Goal: Task Accomplishment & Management: Complete application form

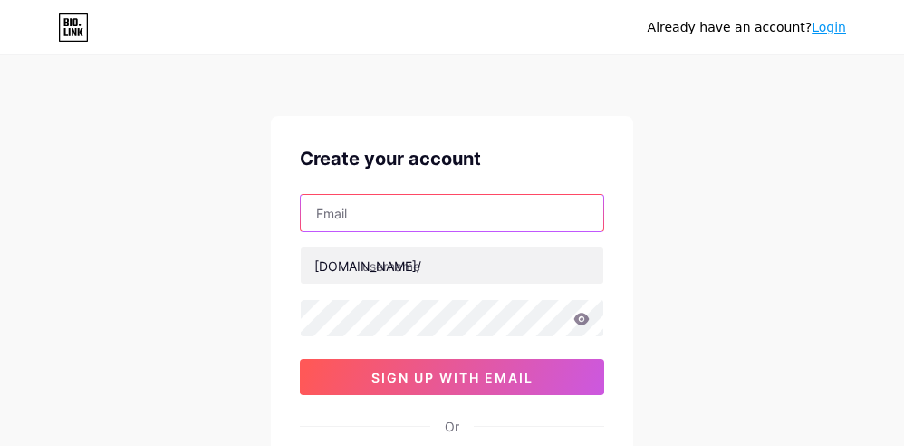
click at [354, 205] on input "text" at bounding box center [452, 213] width 303 height 36
paste input "[EMAIL_ADDRESS][DOMAIN_NAME]"
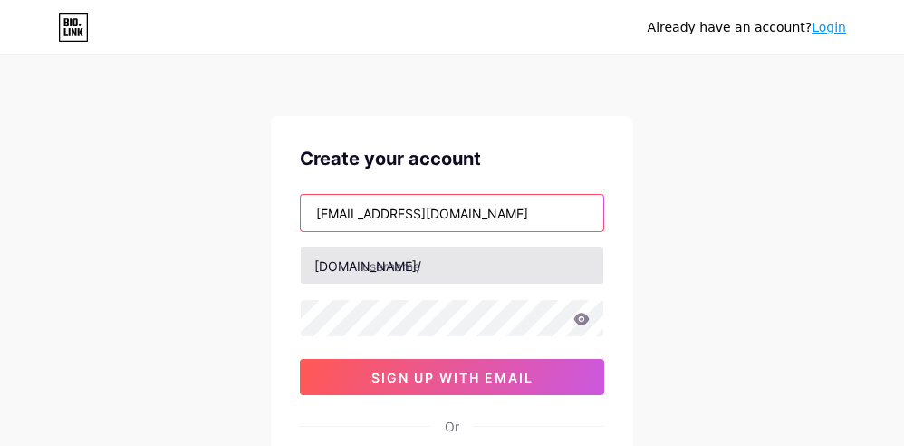
type input "[EMAIL_ADDRESS][DOMAIN_NAME]"
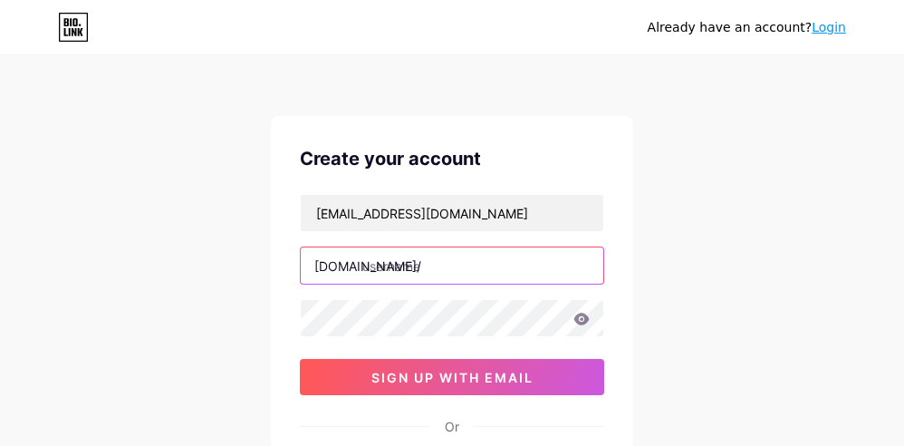
click at [373, 263] on input "text" at bounding box center [452, 265] width 303 height 36
type input "wdpelangi4d"
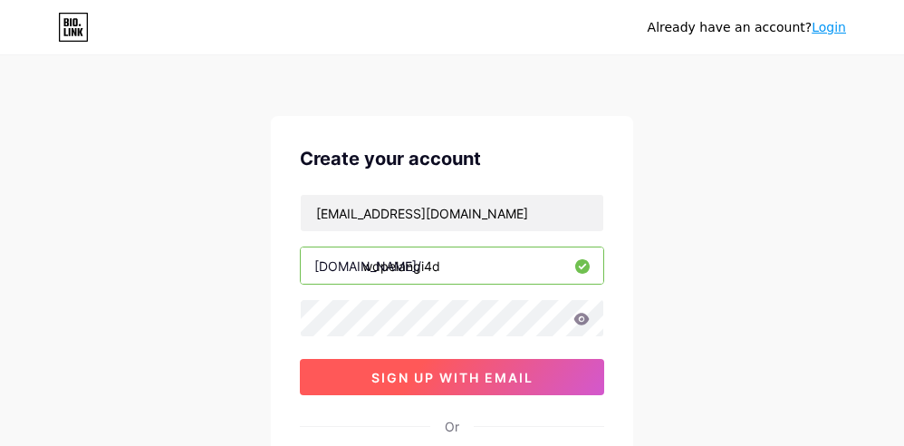
click at [457, 377] on span "sign up with email" at bounding box center [453, 377] width 162 height 15
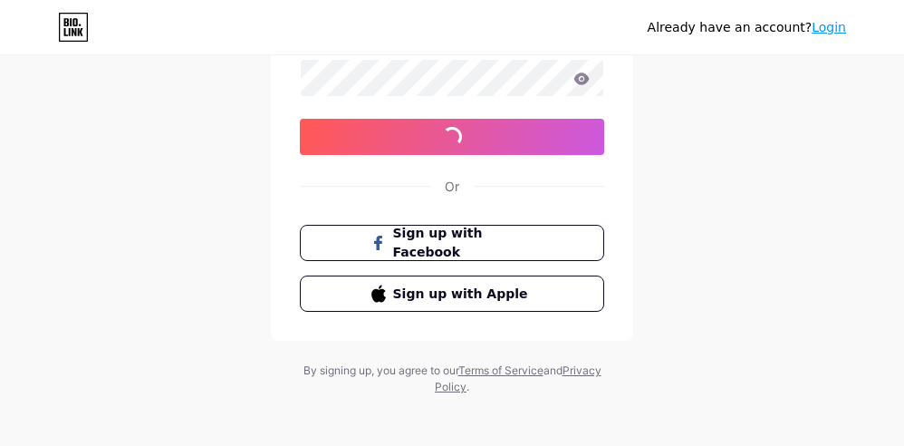
scroll to position [247, 0]
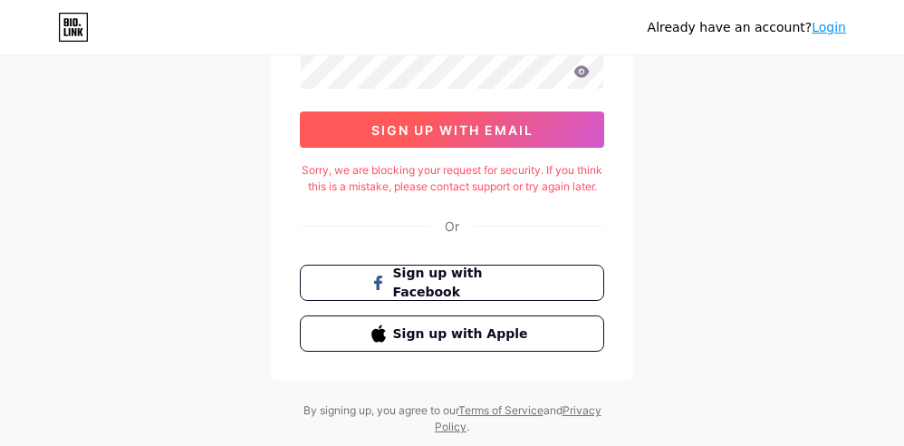
click at [457, 136] on span "sign up with email" at bounding box center [453, 129] width 162 height 15
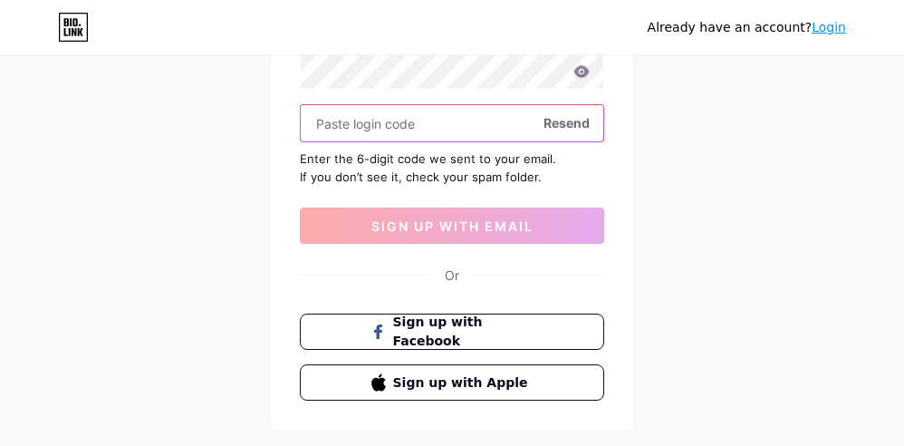
paste input "967560"
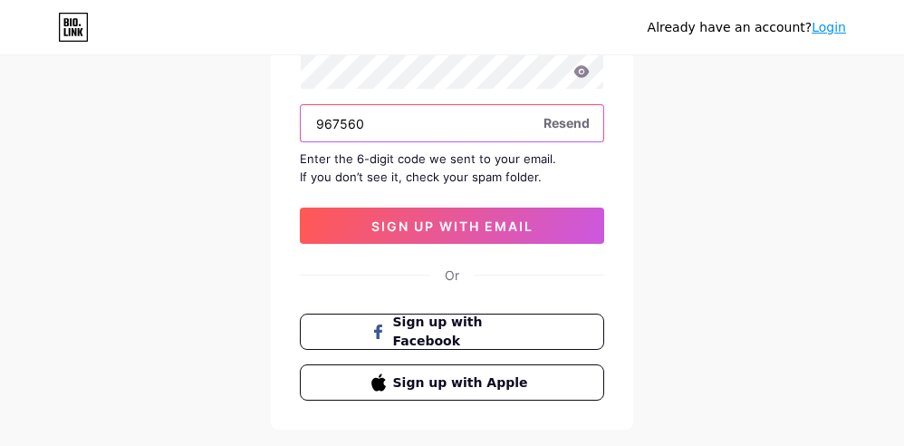
type input "967560"
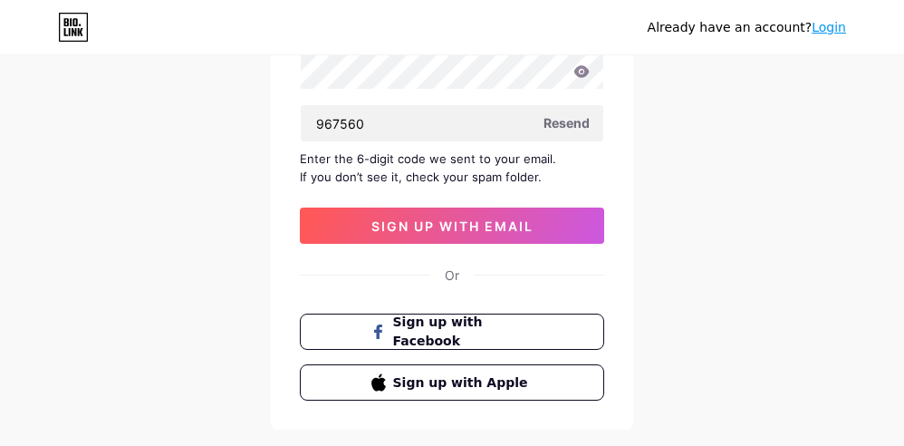
click at [51, 443] on div "Already have an account? Login Create your account [EMAIL_ADDRESS][DOMAIN_NAME]…" at bounding box center [452, 147] width 904 height 789
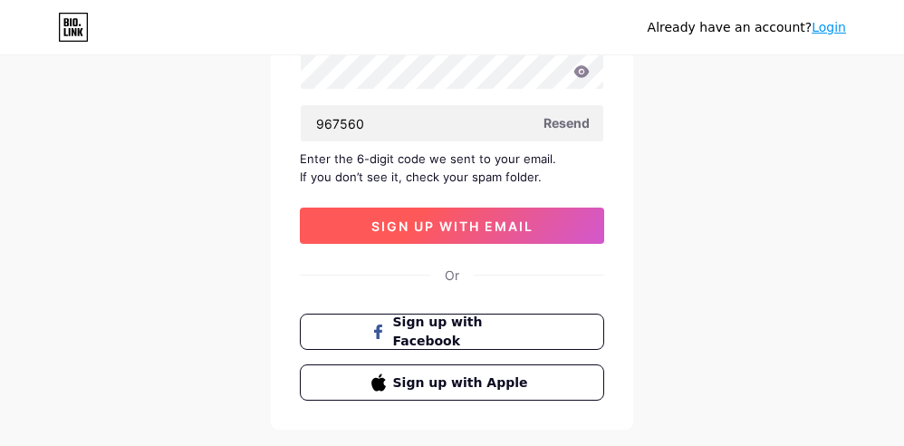
click at [398, 231] on span "sign up with email" at bounding box center [453, 225] width 162 height 15
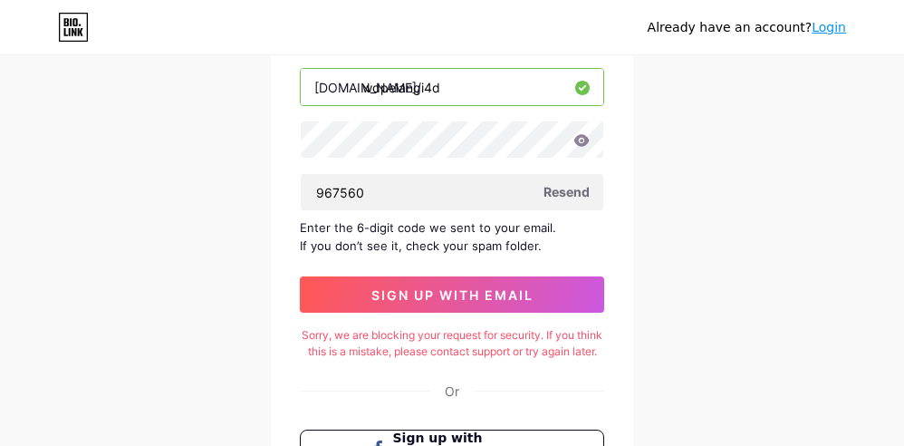
scroll to position [368, 0]
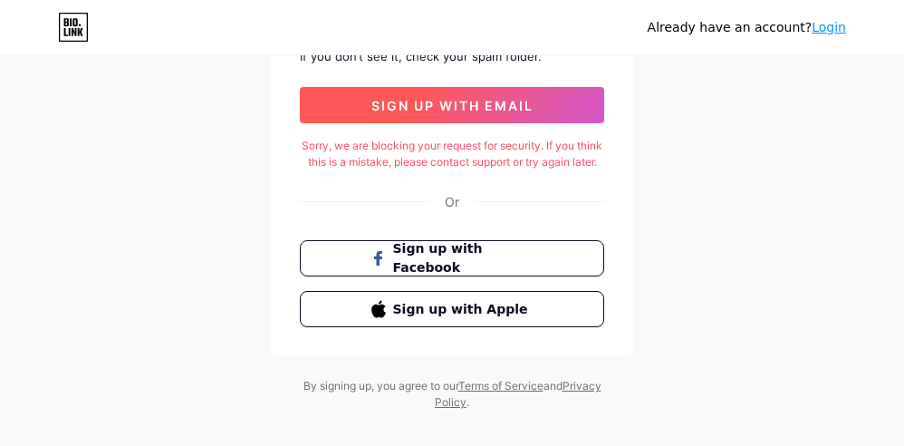
click at [367, 105] on button "sign up with email" at bounding box center [452, 105] width 304 height 36
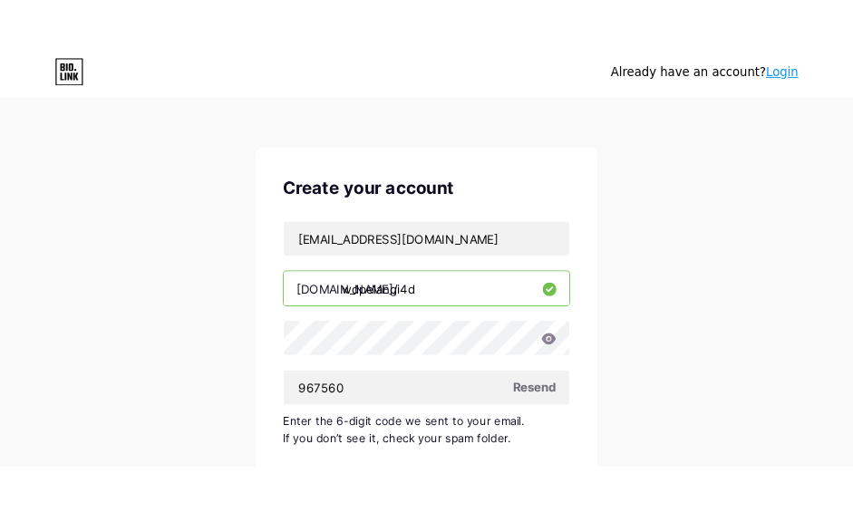
scroll to position [0, 0]
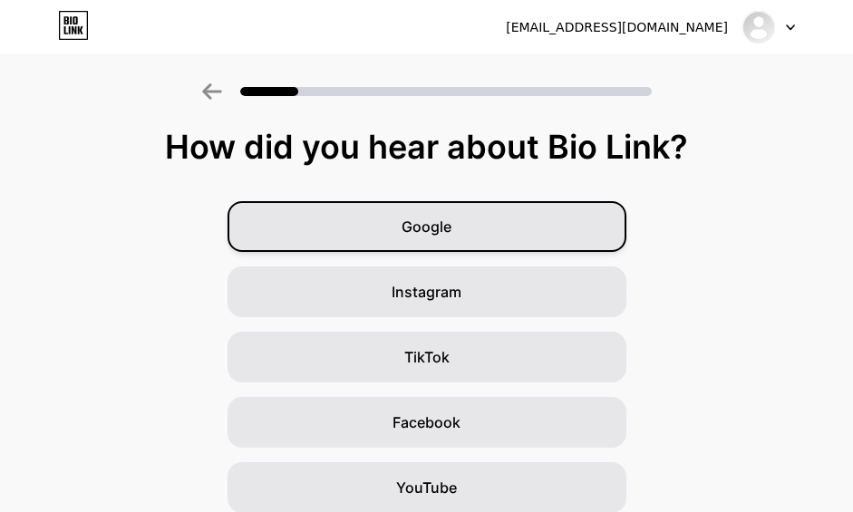
click at [405, 217] on div "Google" at bounding box center [426, 226] width 399 height 51
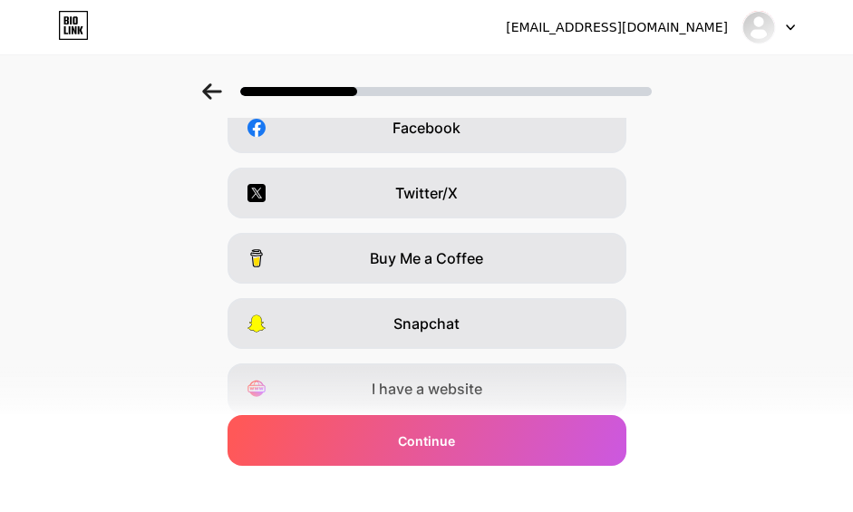
scroll to position [360, 0]
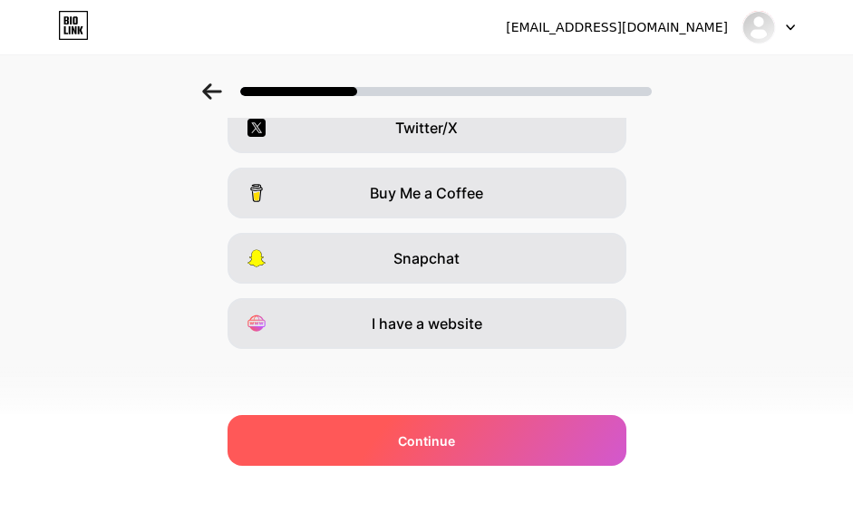
click at [442, 445] on span "Continue" at bounding box center [426, 440] width 57 height 19
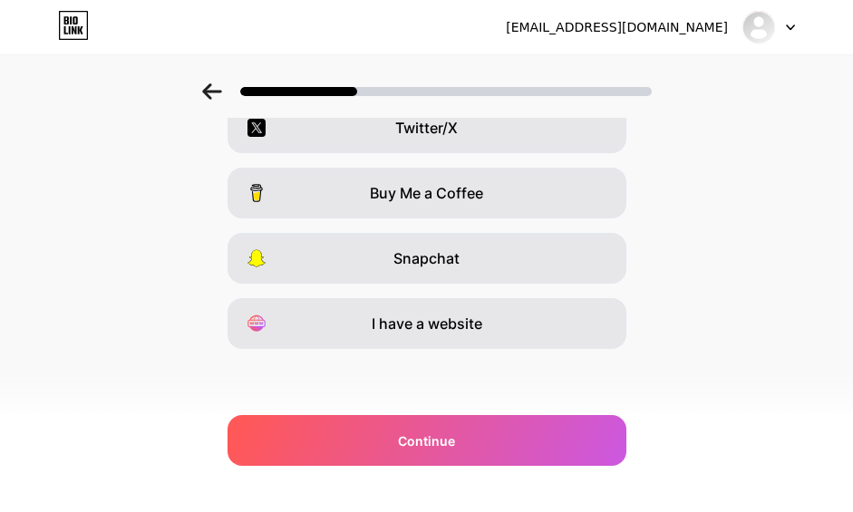
click at [152, 445] on div "[EMAIL_ADDRESS][DOMAIN_NAME] Logout Link Copied Which platforms are you on? Ins…" at bounding box center [426, 76] width 853 height 872
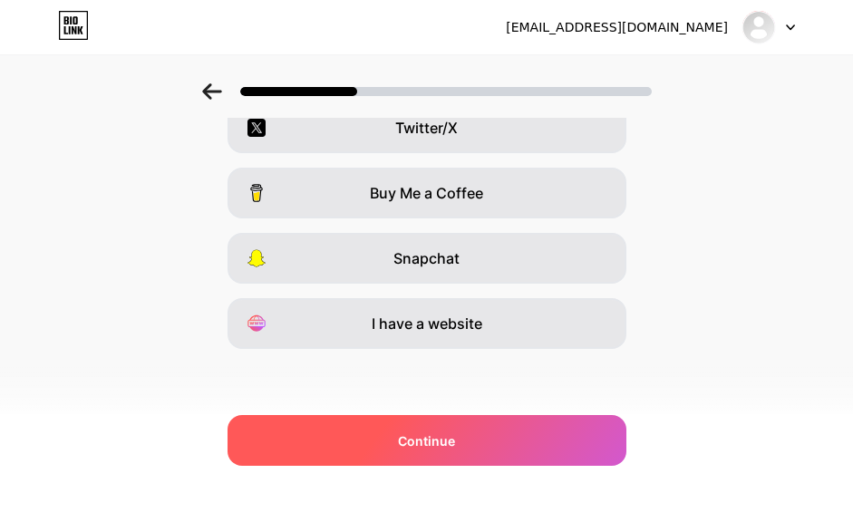
click at [368, 440] on div "Continue" at bounding box center [426, 440] width 399 height 51
click at [443, 440] on span "Continue" at bounding box center [426, 440] width 57 height 19
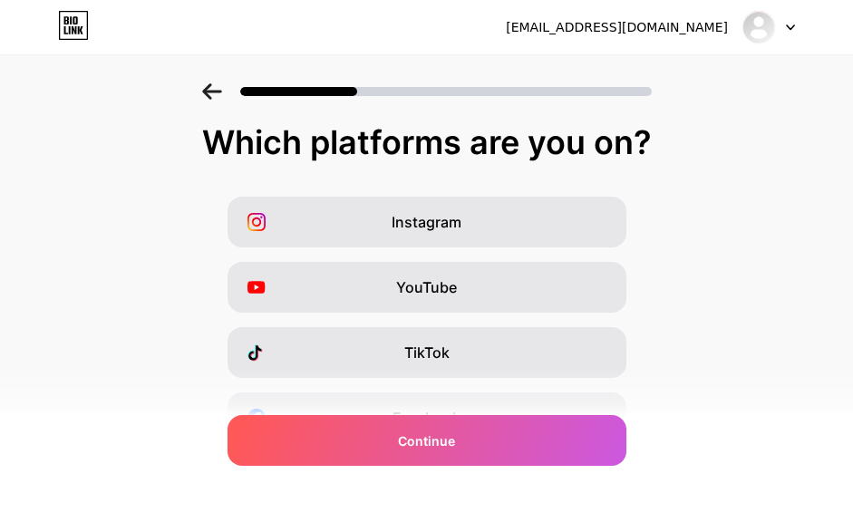
scroll to position [0, 0]
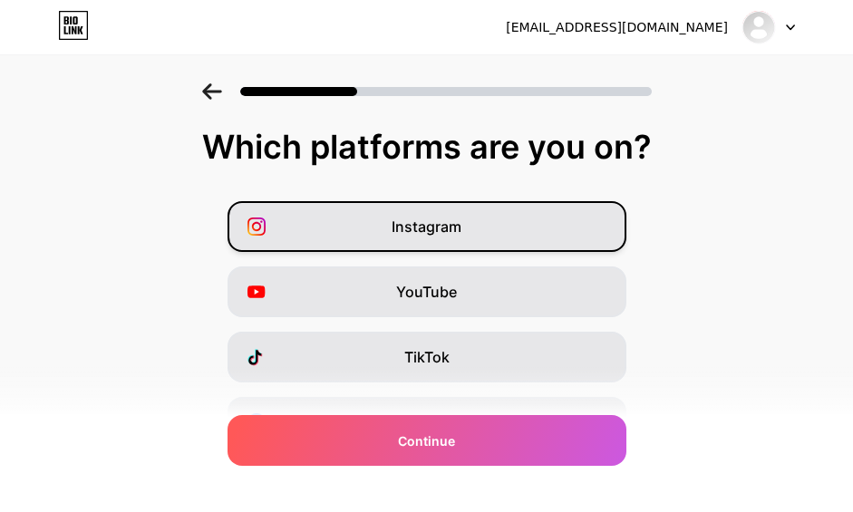
click at [531, 237] on div "Instagram" at bounding box center [426, 226] width 399 height 51
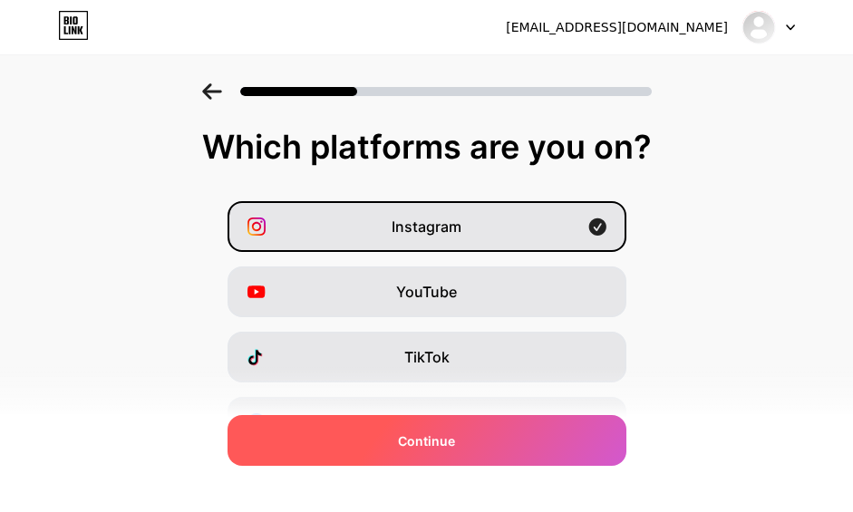
click at [500, 429] on div "Continue" at bounding box center [426, 440] width 399 height 51
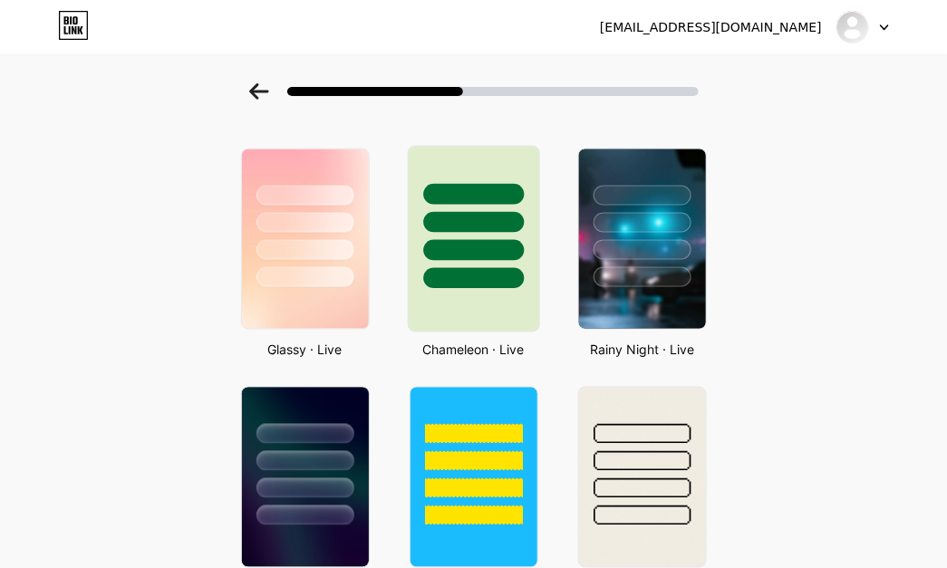
scroll to position [536, 0]
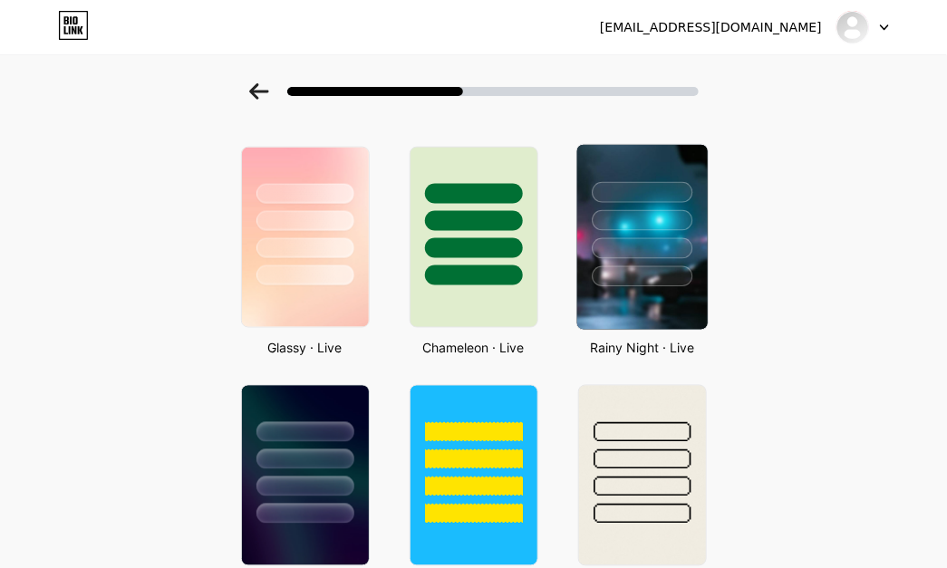
click at [641, 228] on div at bounding box center [641, 216] width 130 height 142
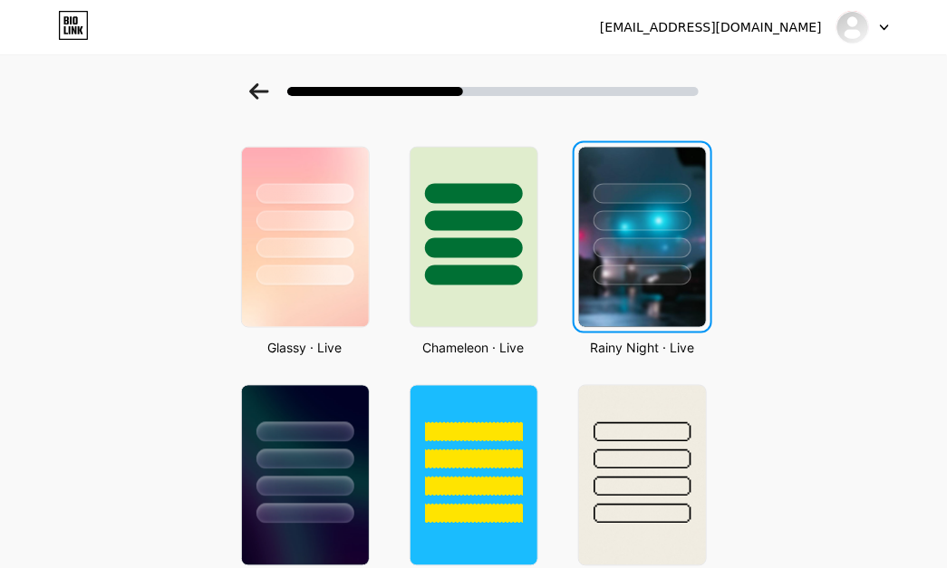
scroll to position [0, 0]
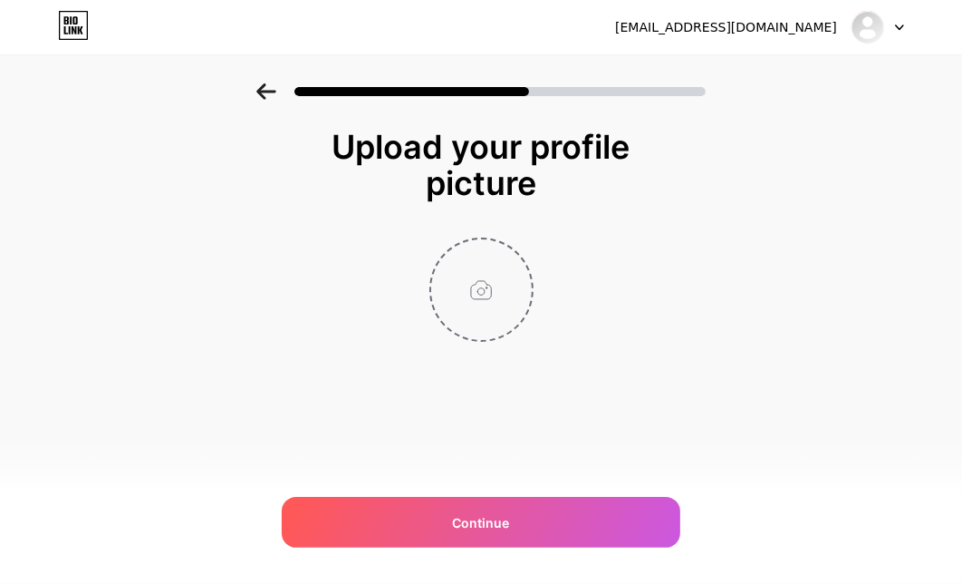
click at [484, 293] on input "file" at bounding box center [481, 289] width 101 height 101
type input "C:\fakepath\profile.png"
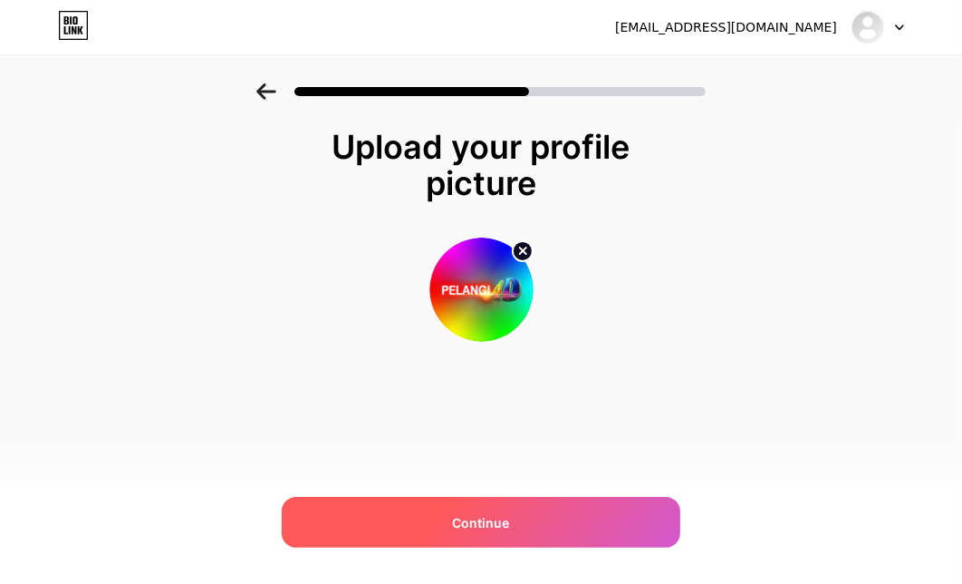
click at [472, 445] on span "Continue" at bounding box center [481, 522] width 57 height 19
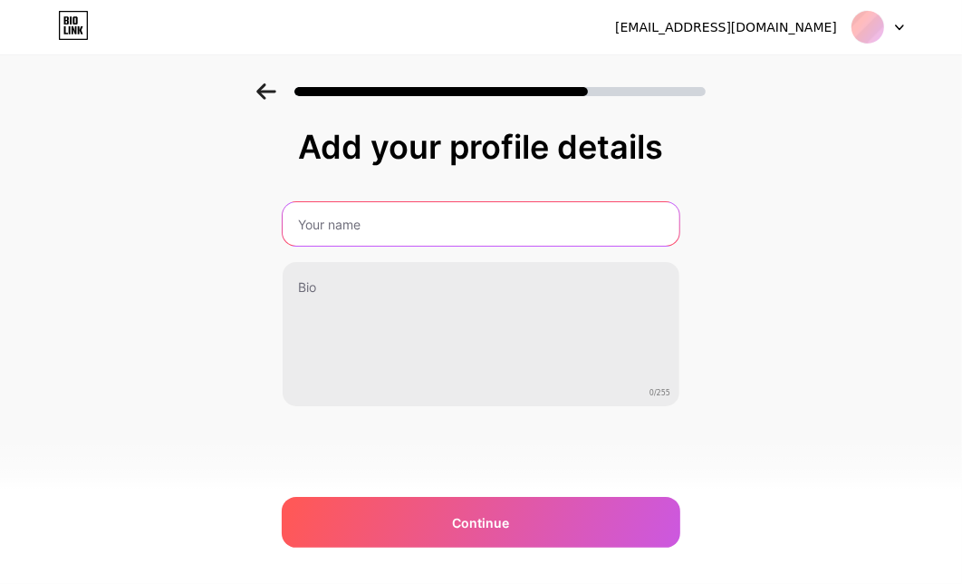
click at [350, 237] on input "text" at bounding box center [481, 223] width 397 height 43
type input "PELANGI4D"
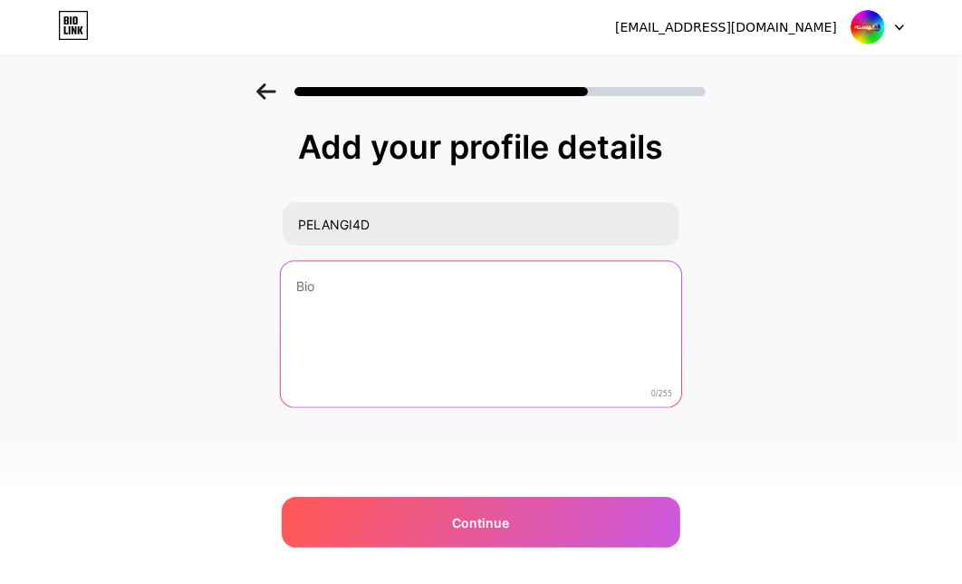
click at [413, 303] on textarea at bounding box center [481, 335] width 401 height 148
click at [503, 312] on textarea at bounding box center [481, 335] width 397 height 146
paste textarea "PELANGI4D - PLATFORM GAME RESMI & TERPERCAYA"
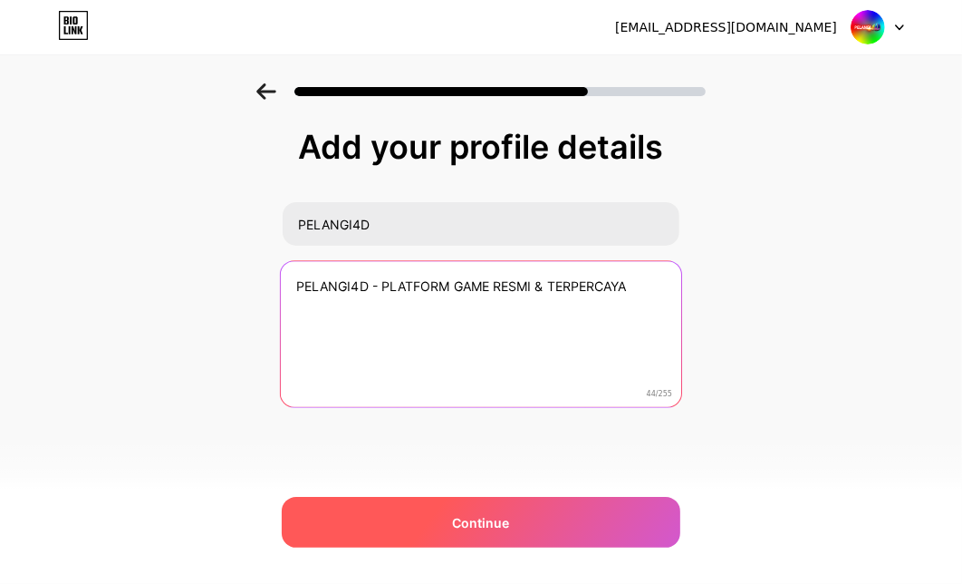
type textarea "PELANGI4D - PLATFORM GAME RESMI & TERPERCAYA"
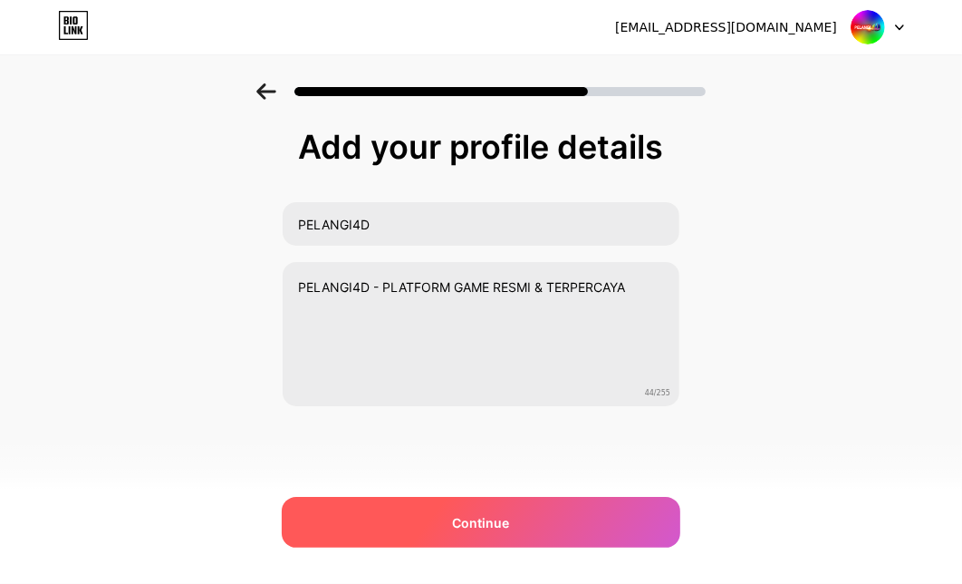
click at [505, 445] on div "Continue" at bounding box center [481, 522] width 399 height 51
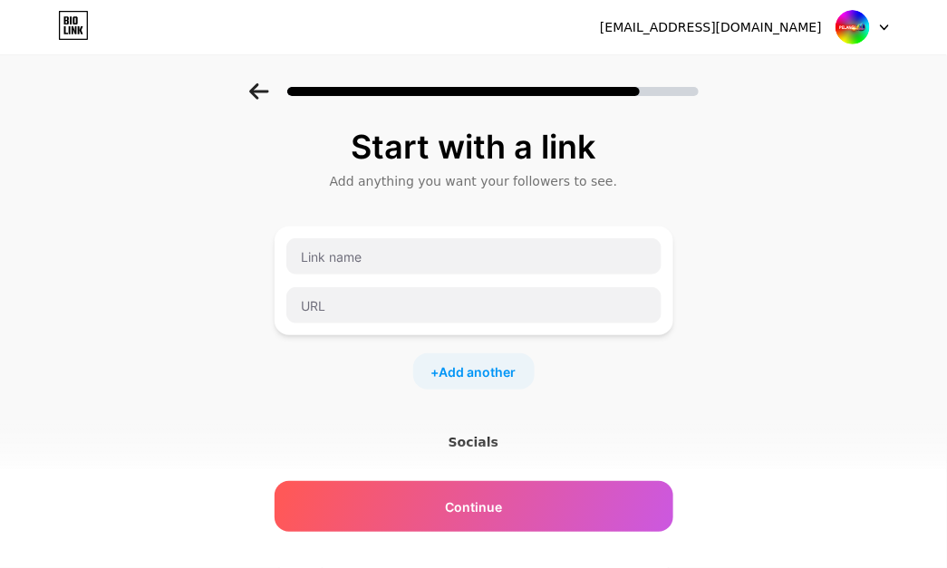
click at [150, 445] on div "Start with a link Add anything you want your followers to see. + Add another So…" at bounding box center [473, 401] width 947 height 637
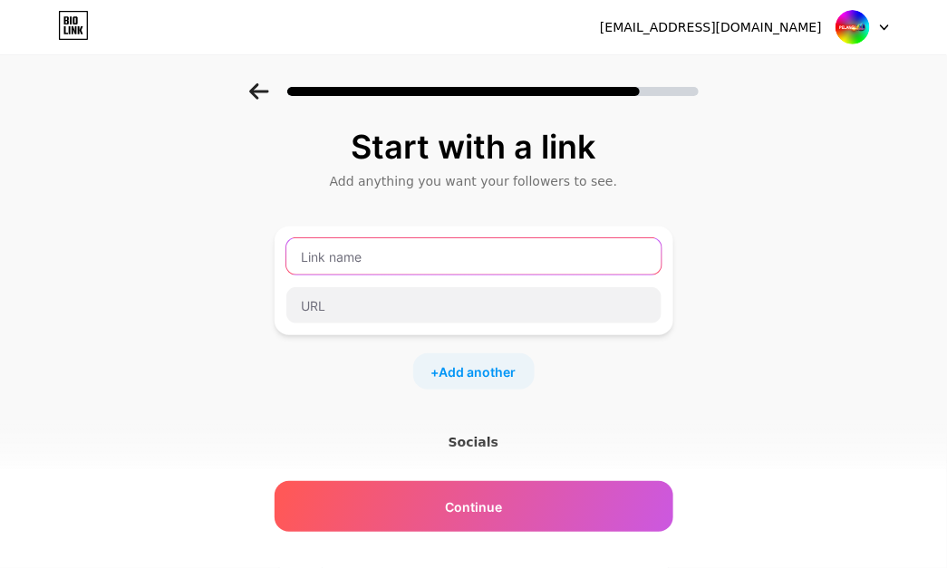
click at [343, 259] on input "text" at bounding box center [473, 256] width 375 height 36
click at [502, 250] on input "text" at bounding box center [473, 256] width 375 height 36
paste input "LINK UTAMA"
type input "LINK UTAMA"
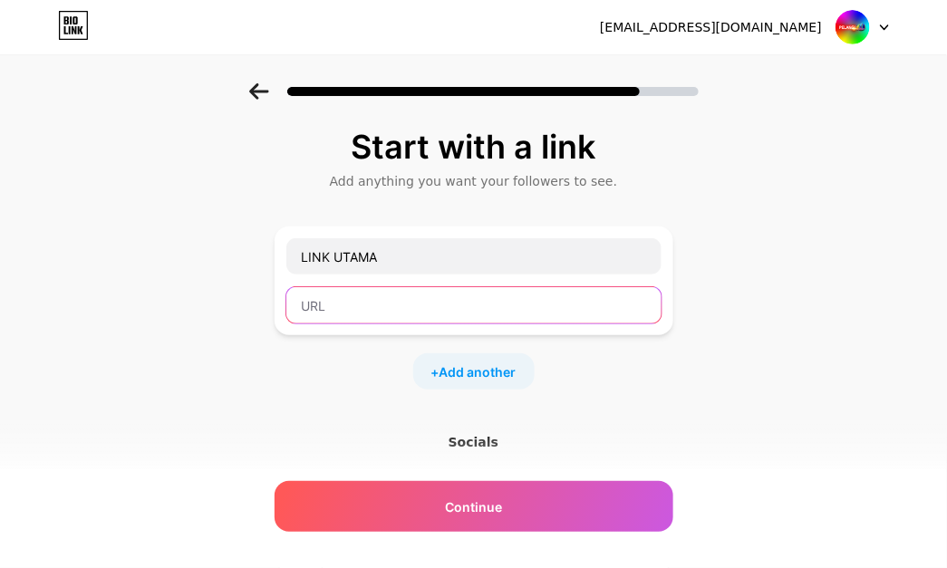
click at [391, 314] on input "text" at bounding box center [473, 305] width 375 height 36
paste input "[URL][DOMAIN_NAME]"
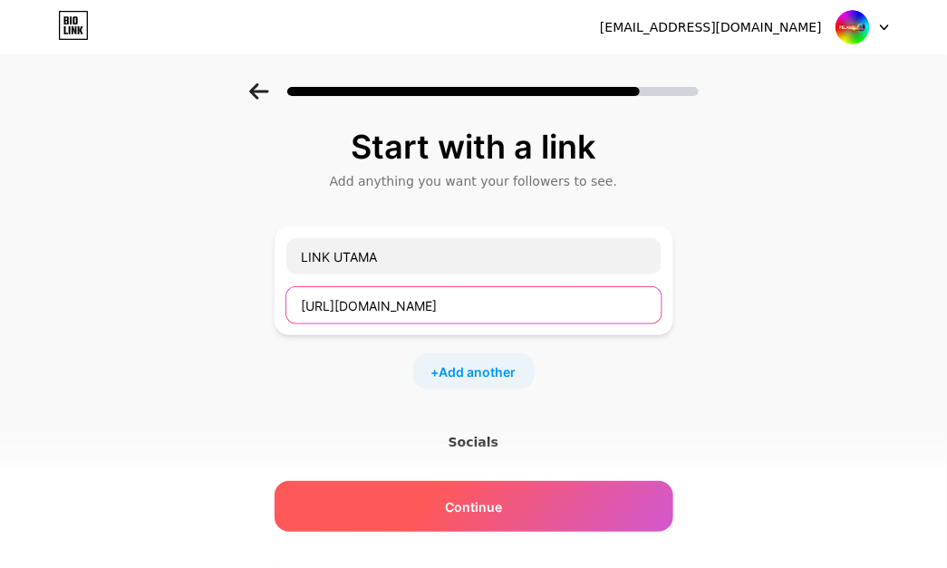
type input "[URL][DOMAIN_NAME]"
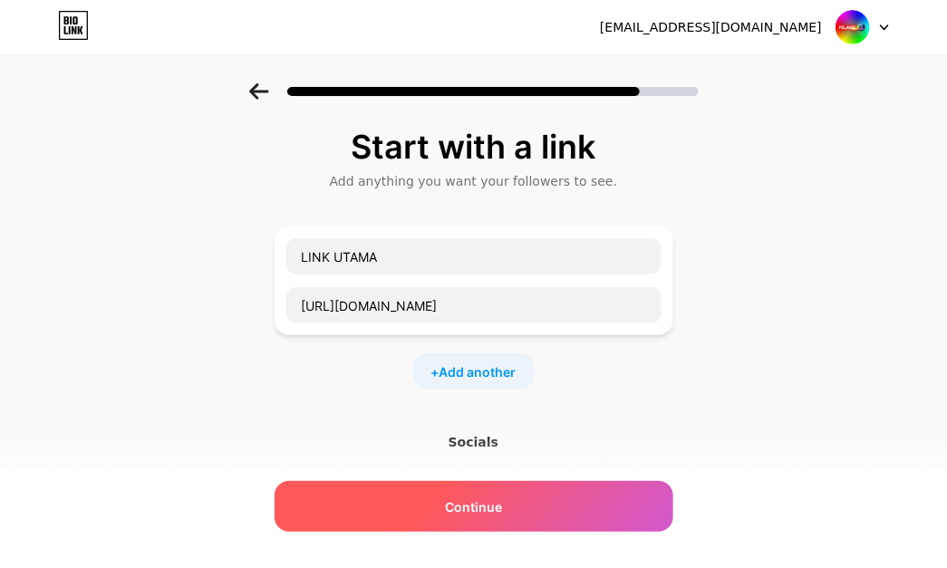
click at [527, 445] on div "Continue" at bounding box center [474, 506] width 399 height 51
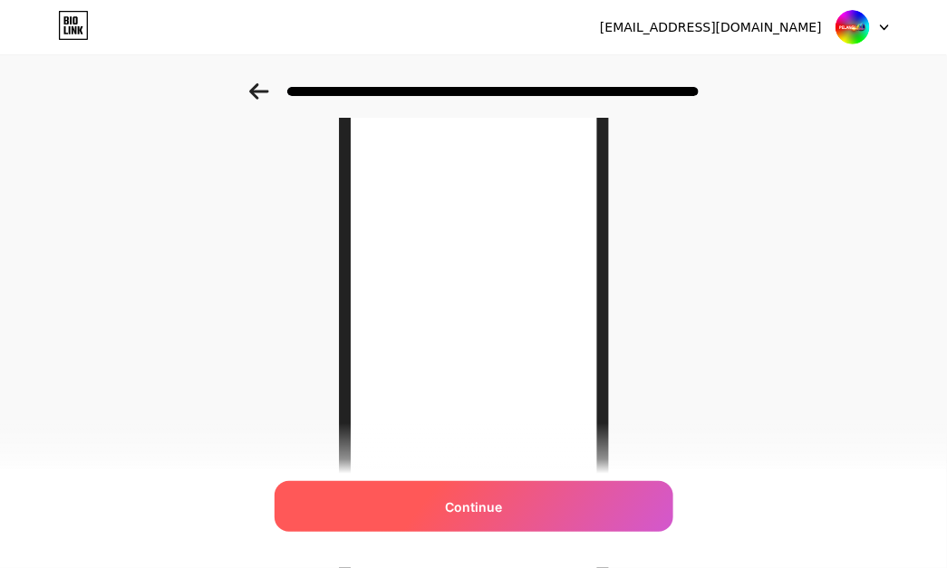
scroll to position [268, 0]
click at [498, 445] on span "Continue" at bounding box center [473, 507] width 57 height 19
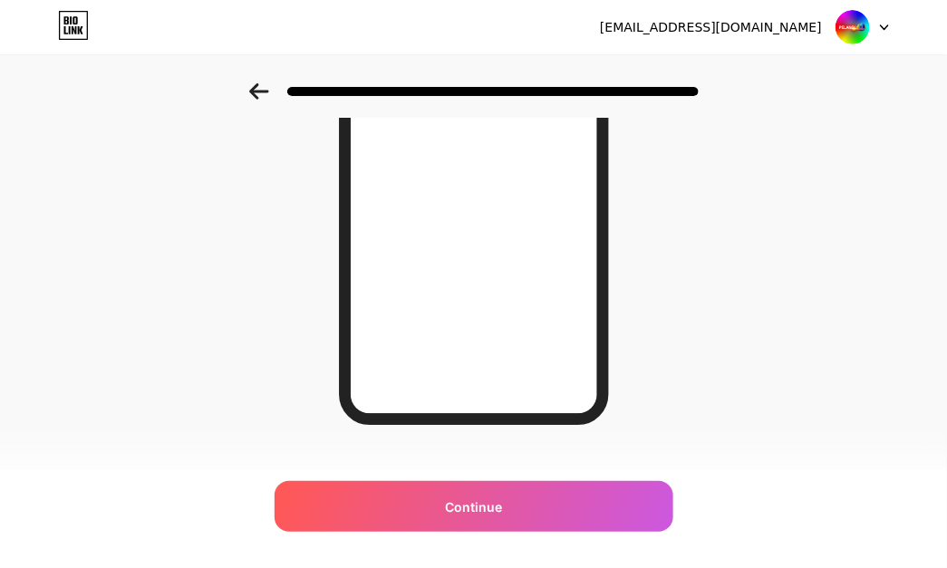
scroll to position [341, 0]
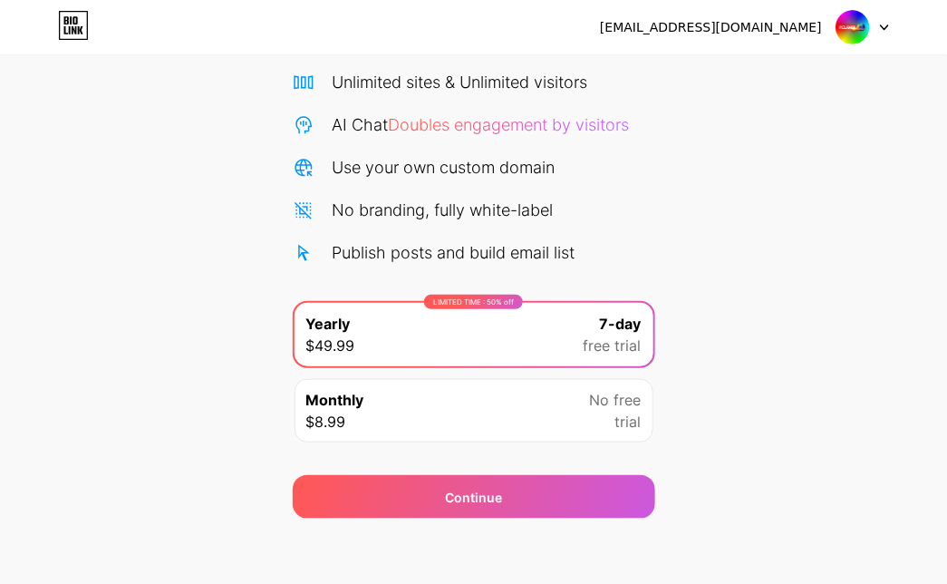
scroll to position [146, 0]
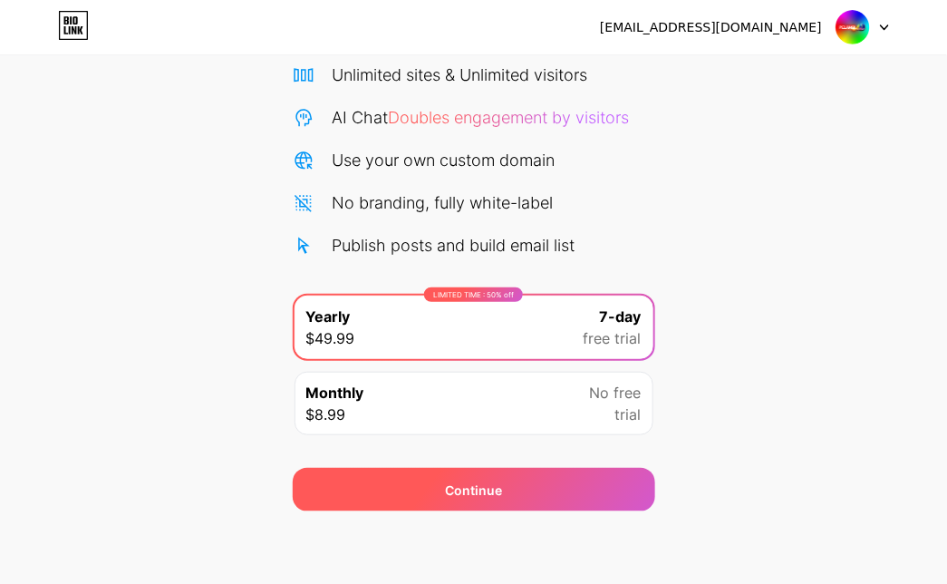
click at [575, 445] on div "Continue" at bounding box center [474, 489] width 362 height 43
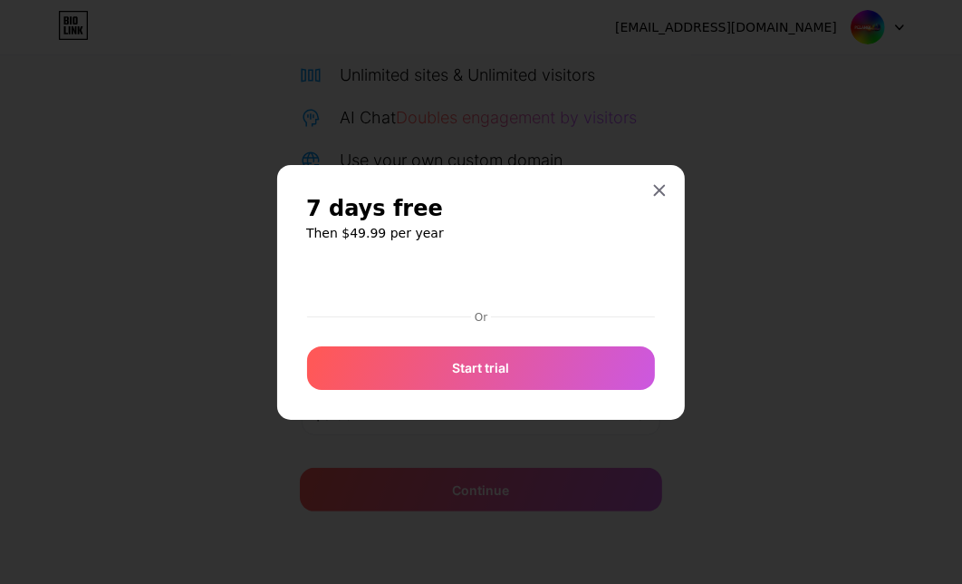
click at [314, 445] on div at bounding box center [481, 292] width 962 height 584
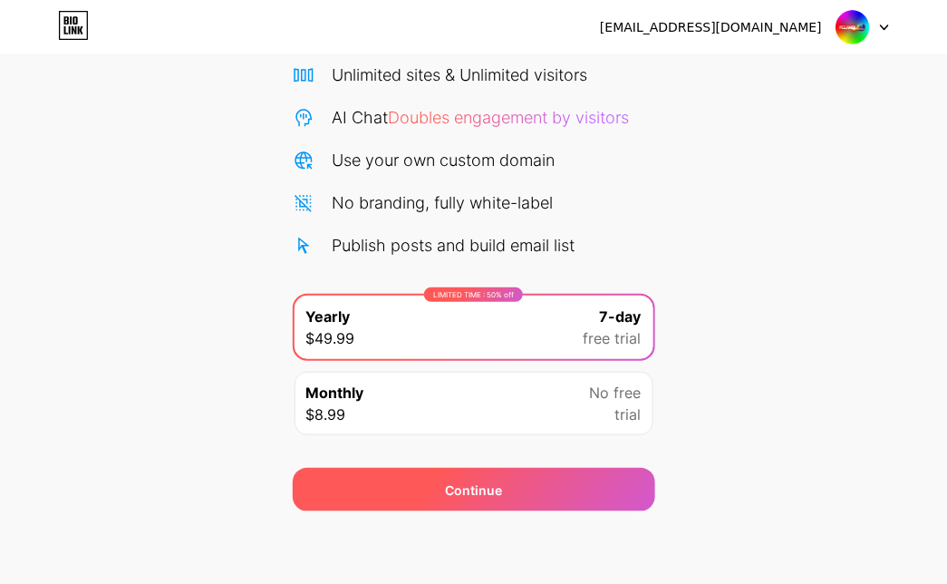
click at [364, 445] on div "Continue" at bounding box center [474, 489] width 362 height 43
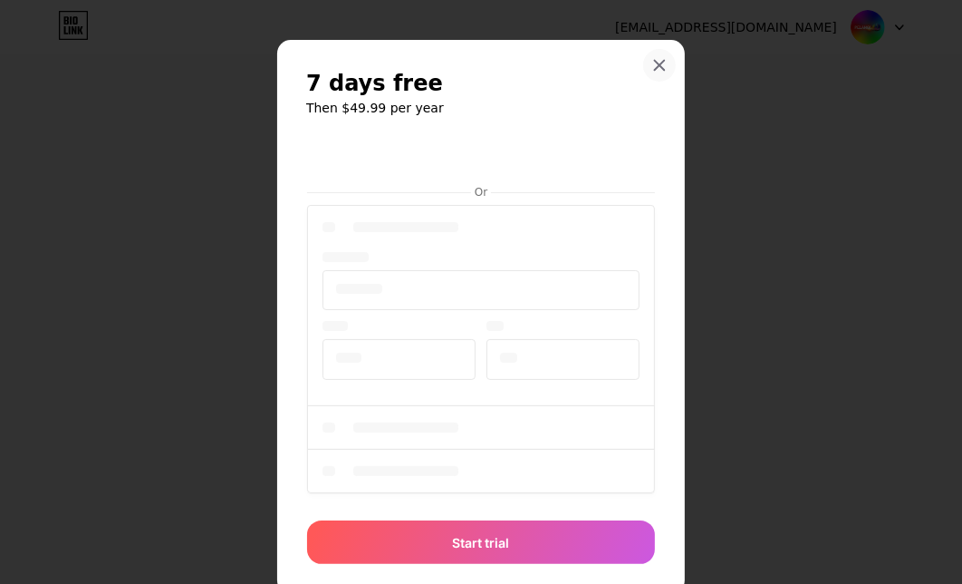
click at [654, 76] on div at bounding box center [659, 65] width 33 height 33
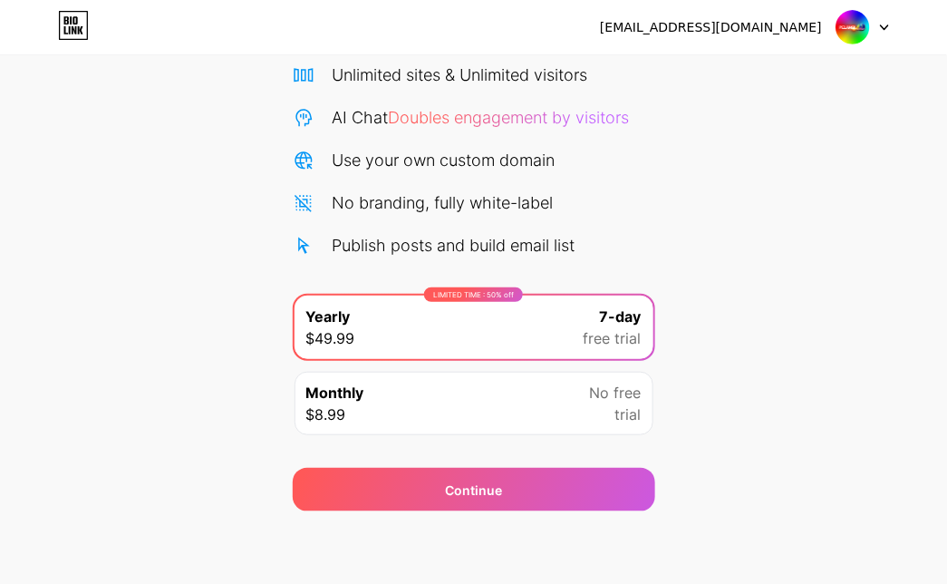
click at [888, 22] on div at bounding box center [862, 27] width 53 height 33
click at [77, 112] on div "Start your 7 day free trial Cancel anytime. We will send you an email 2 days be…" at bounding box center [473, 224] width 947 height 574
click at [85, 27] on icon at bounding box center [73, 25] width 31 height 29
